Goal: Task Accomplishment & Management: Use online tool/utility

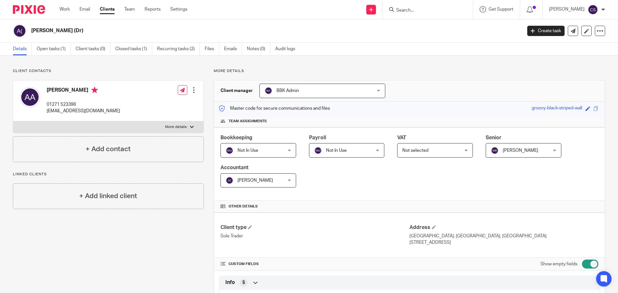
click at [409, 11] on input "Search" at bounding box center [424, 11] width 58 height 6
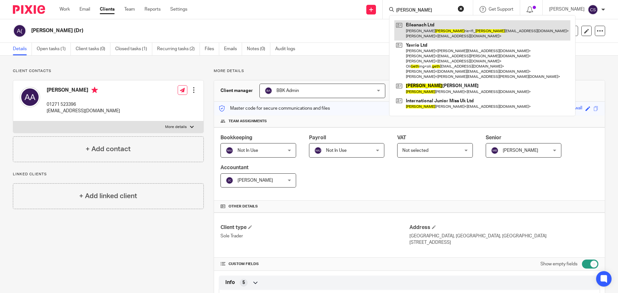
type input "guth"
click at [419, 25] on link at bounding box center [482, 30] width 176 height 20
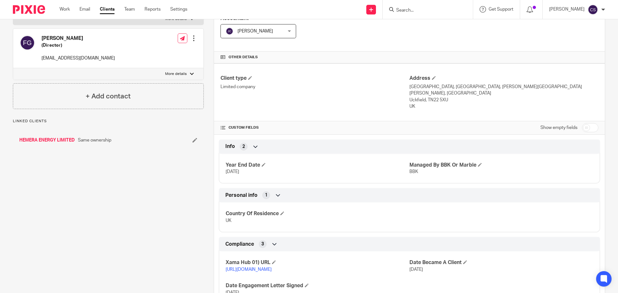
scroll to position [193, 0]
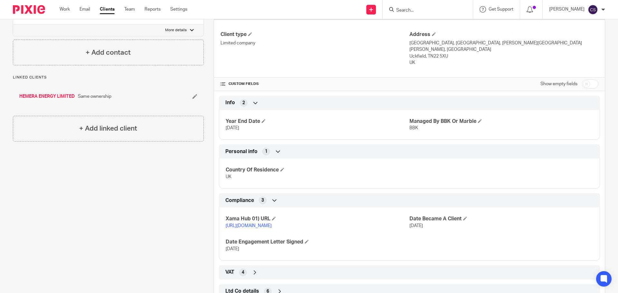
click at [268, 224] on link "https://platform.xamatech.com/portal/crm/clients/1de2c340-1158-11f0-9b61-1dab77…" at bounding box center [249, 226] width 46 height 5
click at [411, 12] on input "Search" at bounding box center [424, 11] width 58 height 6
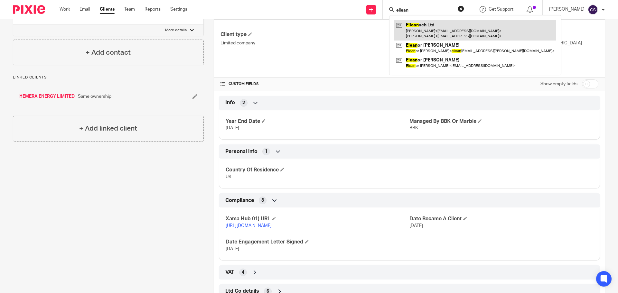
type input "eilean"
click at [424, 25] on link at bounding box center [475, 30] width 162 height 20
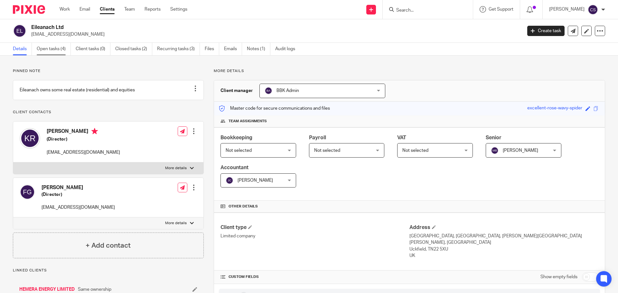
click at [50, 48] on link "Open tasks (4)" at bounding box center [54, 49] width 34 height 13
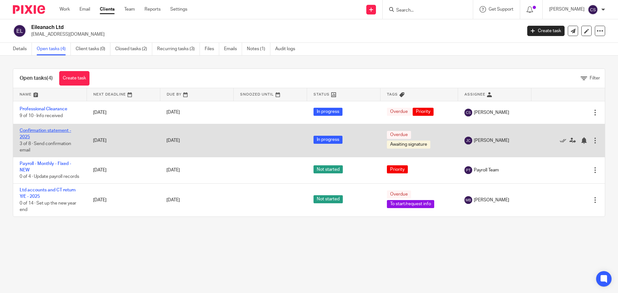
click at [62, 128] on link "Confirmation statement - 2025" at bounding box center [45, 133] width 51 height 11
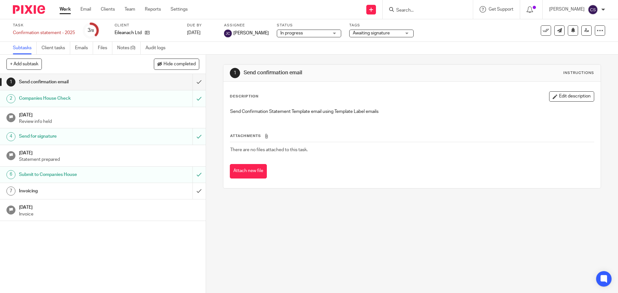
click at [145, 192] on div "Invoicing" at bounding box center [102, 191] width 167 height 10
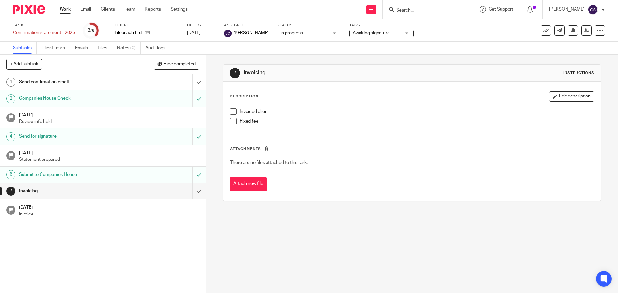
click at [231, 122] on span at bounding box center [233, 121] width 6 height 6
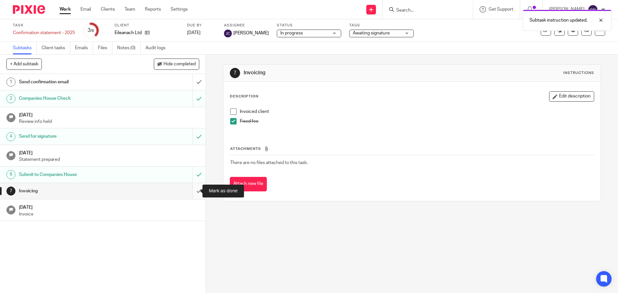
click at [192, 191] on input "submit" at bounding box center [103, 191] width 206 height 16
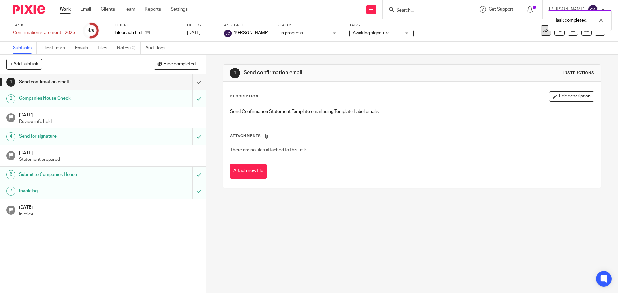
click at [543, 33] on icon at bounding box center [546, 30] width 6 height 6
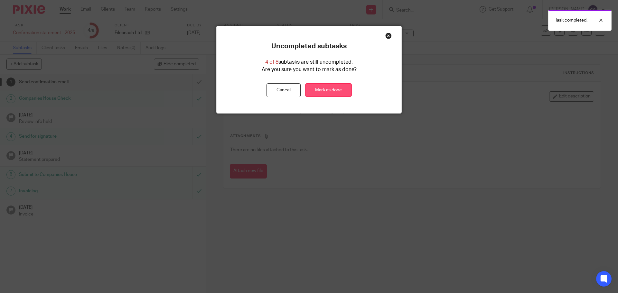
click at [340, 91] on link "Mark as done" at bounding box center [328, 90] width 47 height 14
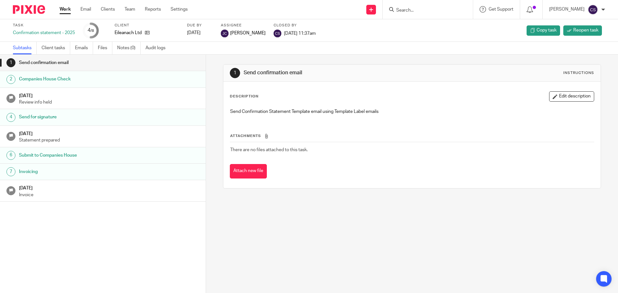
click at [403, 11] on input "Search" at bounding box center [424, 11] width 58 height 6
type input "pte"
click at [426, 26] on link at bounding box center [448, 27] width 109 height 15
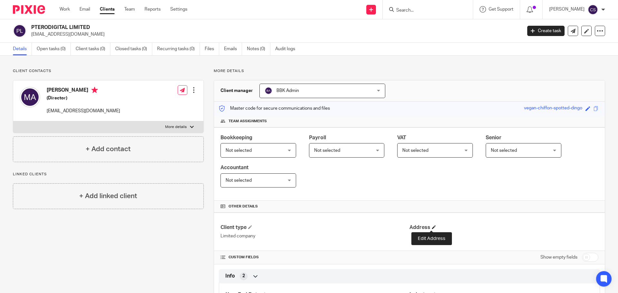
click at [432, 227] on span at bounding box center [434, 227] width 4 height 4
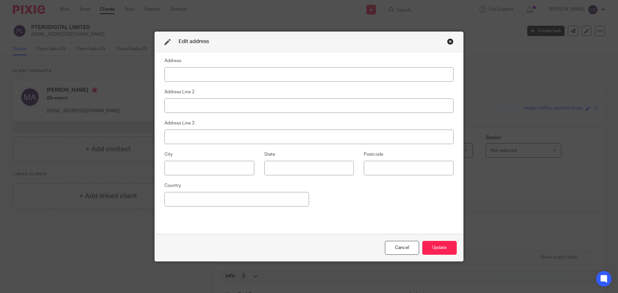
click at [245, 71] on input at bounding box center [308, 74] width 289 height 14
type input "[STREET_ADDRESS]"
type input "[GEOGRAPHIC_DATA]"
type input "Leamington Spa"
type input "S"
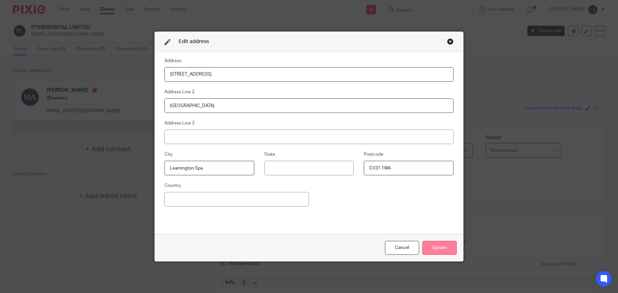
type input "CV31 1WA"
click at [443, 248] on button "Update" at bounding box center [439, 248] width 34 height 14
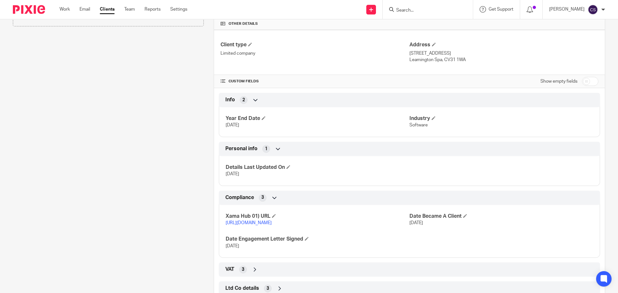
scroll to position [210, 0]
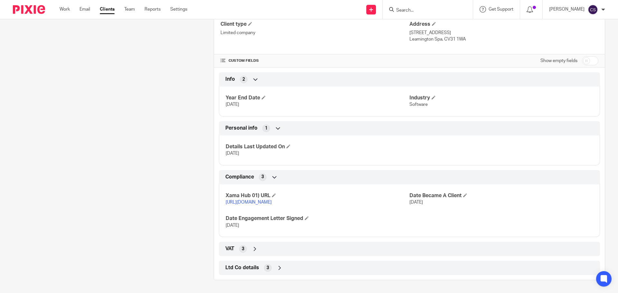
click at [272, 200] on link "https://platform.xamatech.com/portal/crm/clients/5bbb0cc0-8f31-11f0-8e51-d56ec6…" at bounding box center [249, 202] width 46 height 5
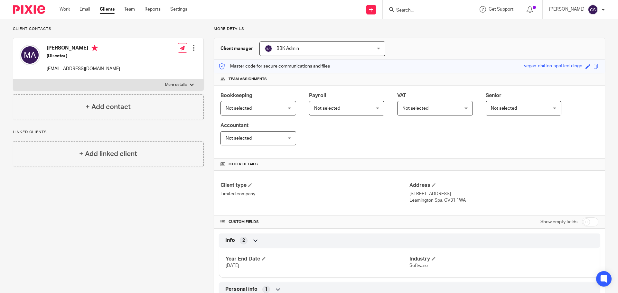
scroll to position [0, 0]
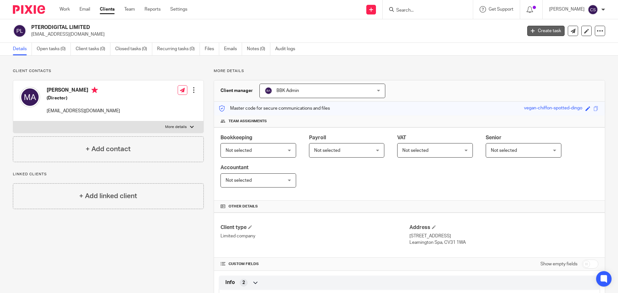
click at [543, 30] on link "Create task" at bounding box center [545, 31] width 37 height 10
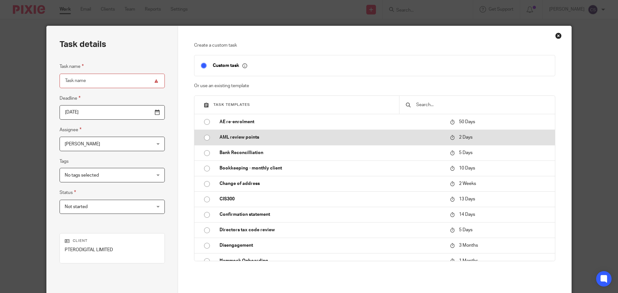
click at [236, 136] on p "AML review points" at bounding box center [331, 137] width 224 height 6
type input "2025-09-24"
type input "AML review points"
checkbox input "false"
radio input "true"
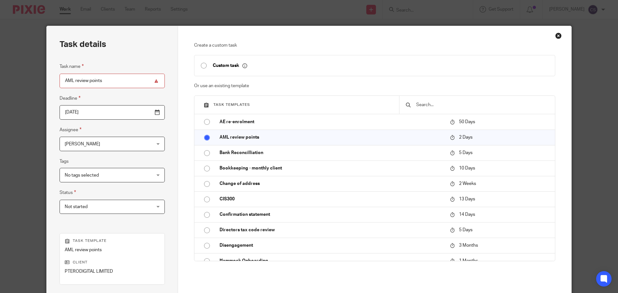
scroll to position [64, 0]
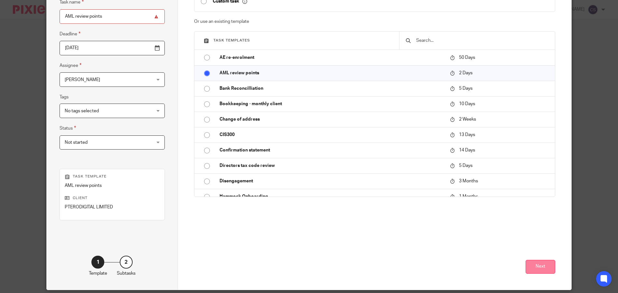
click at [534, 270] on button "Next" at bounding box center [541, 267] width 30 height 14
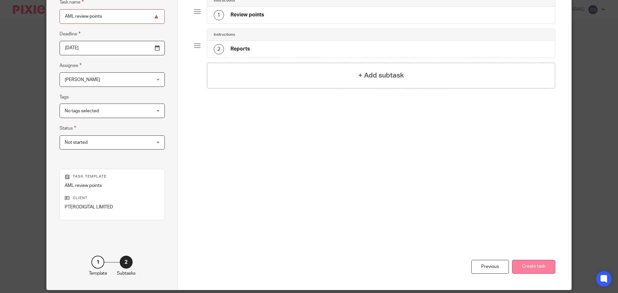
click at [527, 262] on button "Create task" at bounding box center [533, 267] width 43 height 14
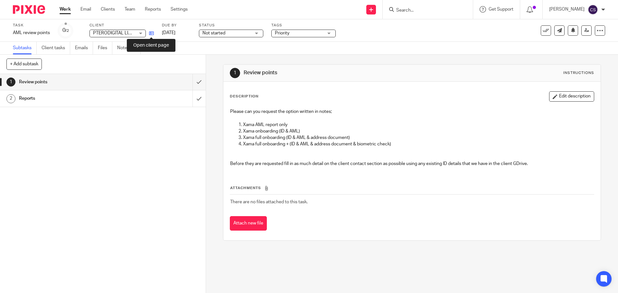
click at [152, 33] on icon at bounding box center [151, 33] width 5 height 5
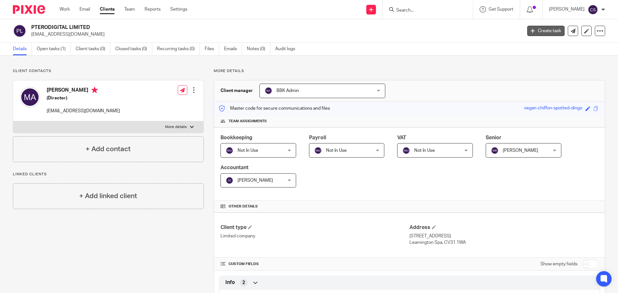
click at [548, 31] on link "Create task" at bounding box center [545, 31] width 37 height 10
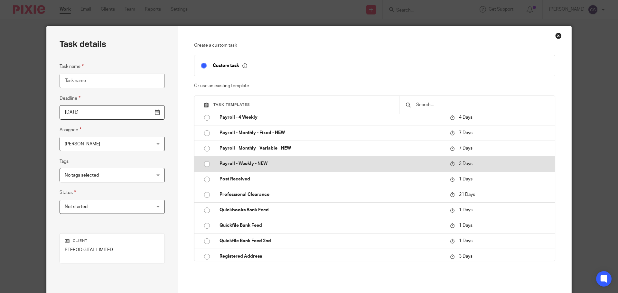
scroll to position [322, 0]
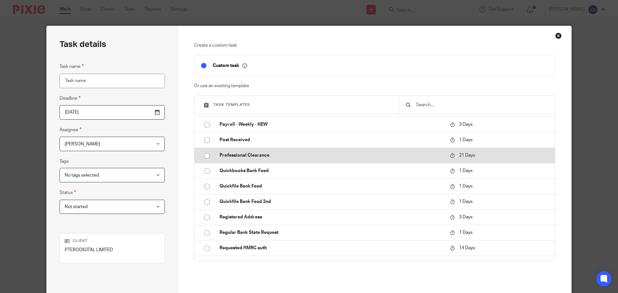
click at [249, 155] on p "Professional Clearance" at bounding box center [331, 155] width 224 height 6
type input "[DATE]"
type input "Professional Clearance"
checkbox input "false"
radio input "true"
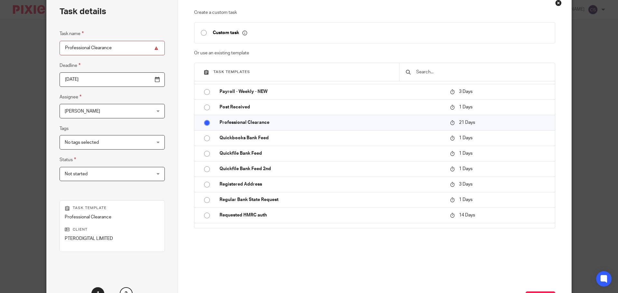
scroll to position [87, 0]
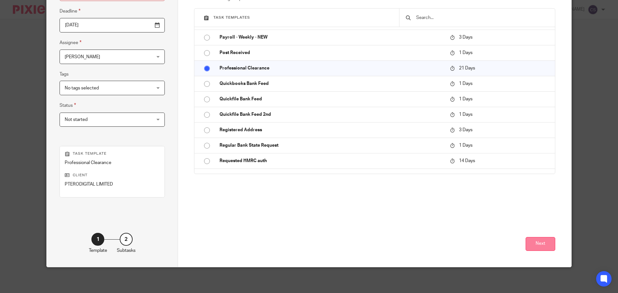
click at [535, 244] on button "Next" at bounding box center [541, 244] width 30 height 14
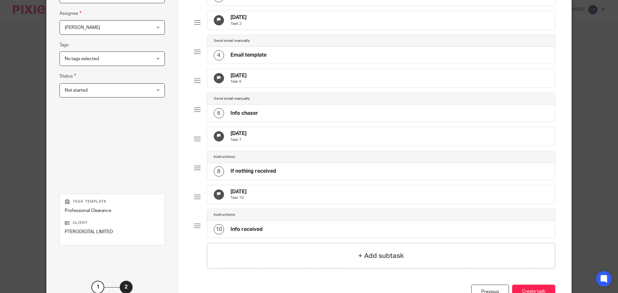
scroll to position [185, 0]
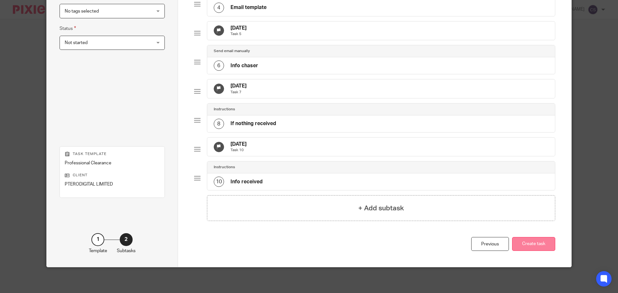
click at [524, 244] on button "Create task" at bounding box center [533, 244] width 43 height 14
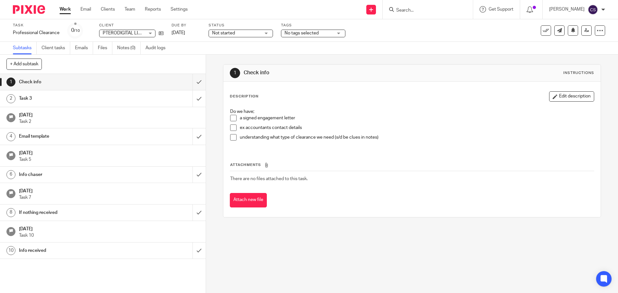
click at [232, 118] on span at bounding box center [233, 118] width 6 height 6
click at [232, 130] on span at bounding box center [233, 128] width 6 height 6
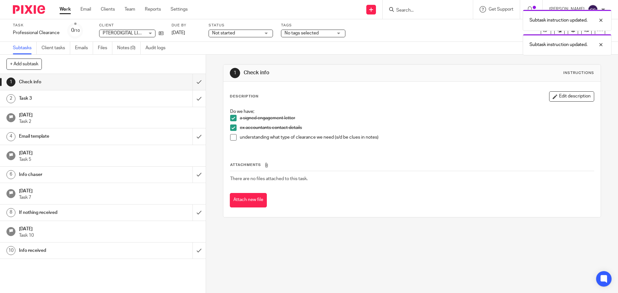
click at [236, 140] on li "understanding what type of clearance we need (s/d be clues in notes)" at bounding box center [411, 139] width 363 height 10
click at [232, 137] on span at bounding box center [233, 137] width 6 height 6
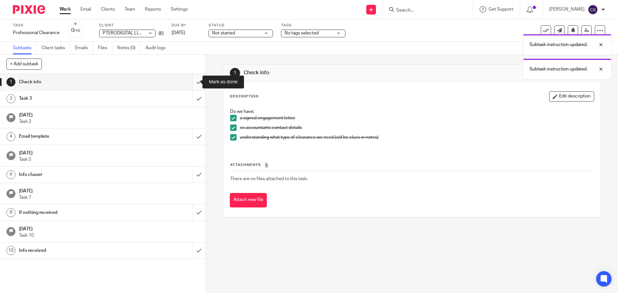
click at [191, 81] on input "submit" at bounding box center [103, 82] width 206 height 16
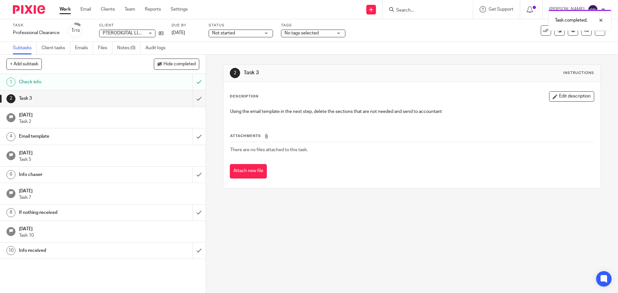
click at [155, 100] on div "Task 3" at bounding box center [102, 99] width 167 height 10
click at [191, 99] on input "submit" at bounding box center [103, 98] width 206 height 16
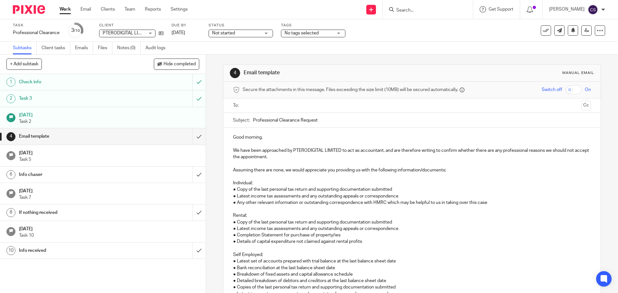
click at [260, 107] on input "text" at bounding box center [411, 105] width 333 height 7
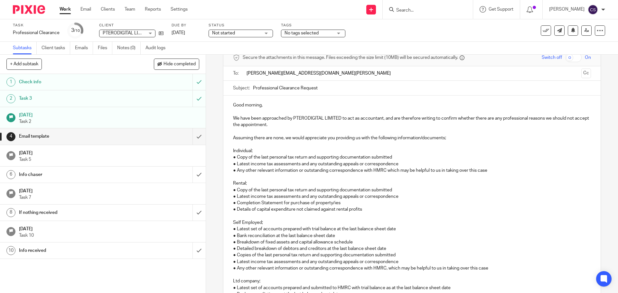
type input "[PERSON_NAME][EMAIL_ADDRESS][DOMAIN_NAME][PERSON_NAME]"
click at [260, 104] on p "Good morning," at bounding box center [412, 106] width 358 height 6
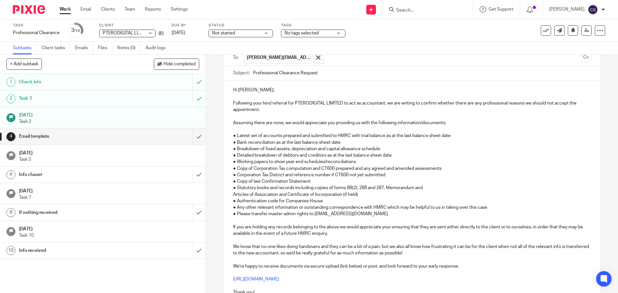
scroll to position [114, 0]
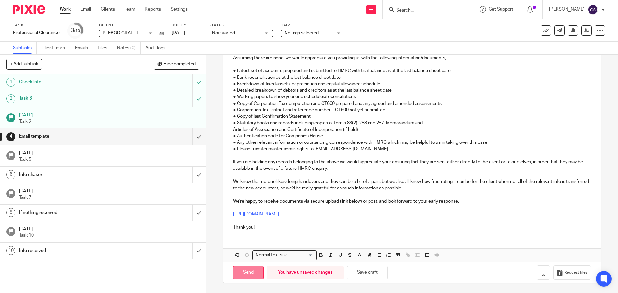
click at [237, 274] on input "Send" at bounding box center [248, 273] width 31 height 14
type input "Sent"
